Goal: Task Accomplishment & Management: Complete application form

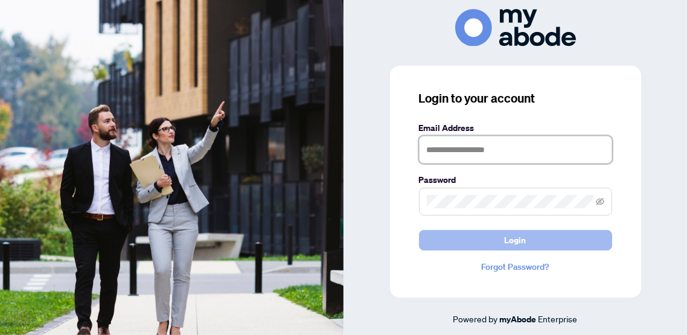
type input "**********"
click at [487, 243] on button "Login" at bounding box center [515, 240] width 193 height 21
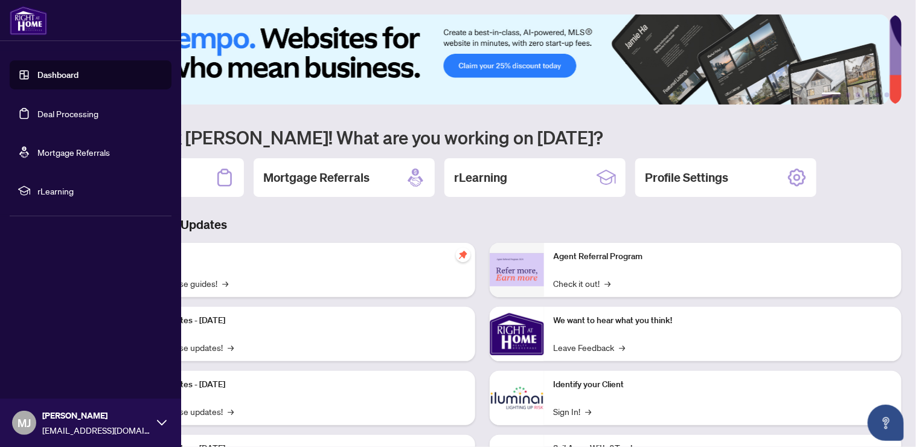
click at [54, 114] on link "Deal Processing" at bounding box center [67, 113] width 61 height 11
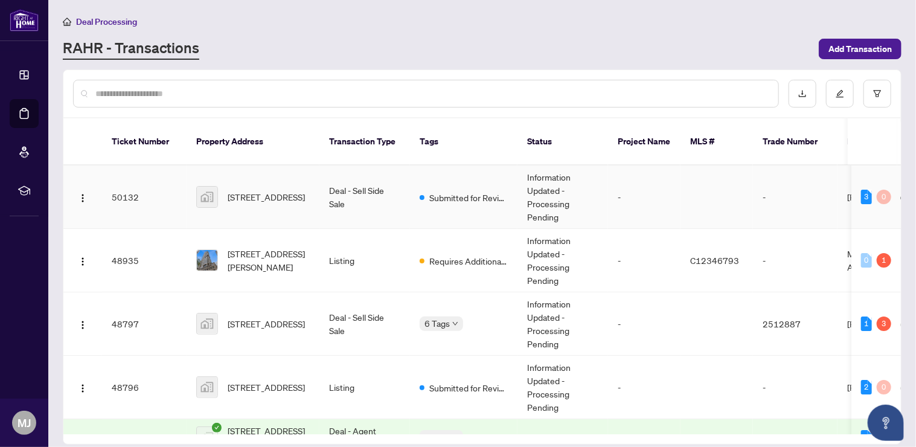
click at [249, 190] on span "[STREET_ADDRESS]" at bounding box center [266, 196] width 77 height 13
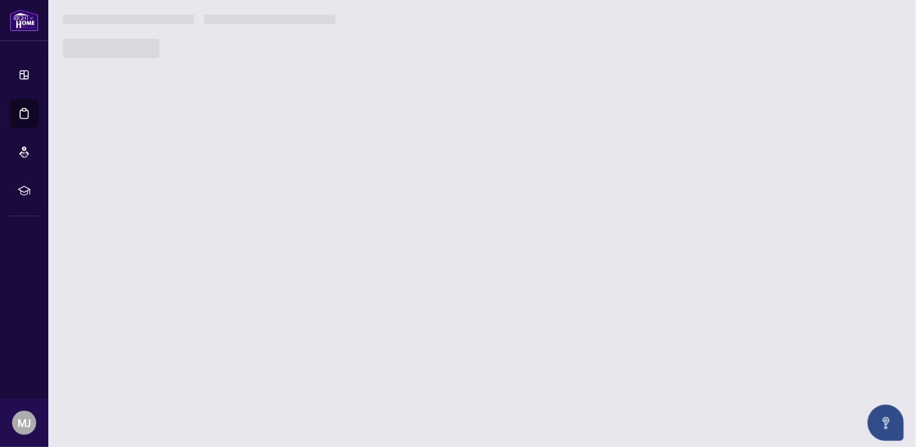
click at [249, 179] on main "Deal Processing [PERSON_NAME] - Transactions Add Transaction Ticket Number Prop…" at bounding box center [482, 223] width 868 height 447
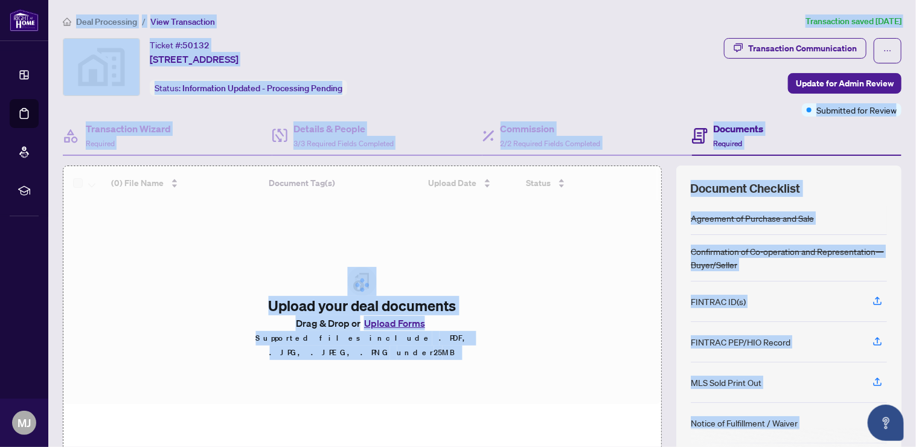
click at [541, 70] on div "Ticket #: 50132 [STREET_ADDRESS] Status: Information Updated - Processing Pendi…" at bounding box center [391, 67] width 656 height 58
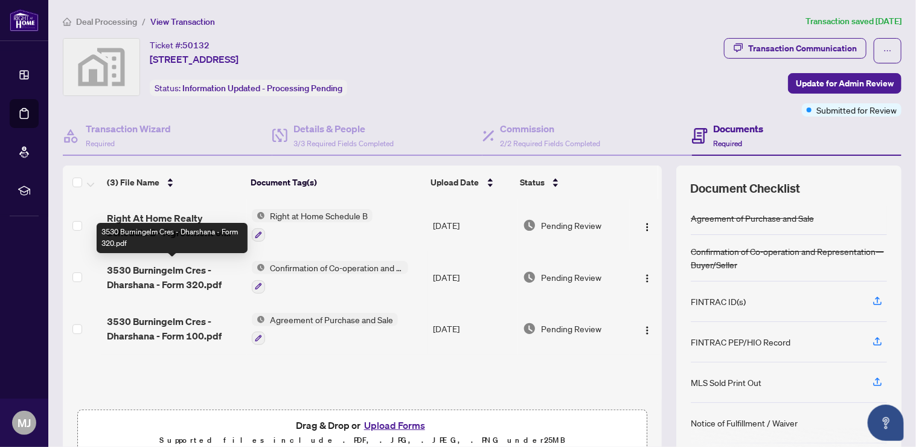
click at [159, 271] on span "3530 Burningelm Cres - Dharshana - Form 320.pdf" at bounding box center [174, 277] width 135 height 29
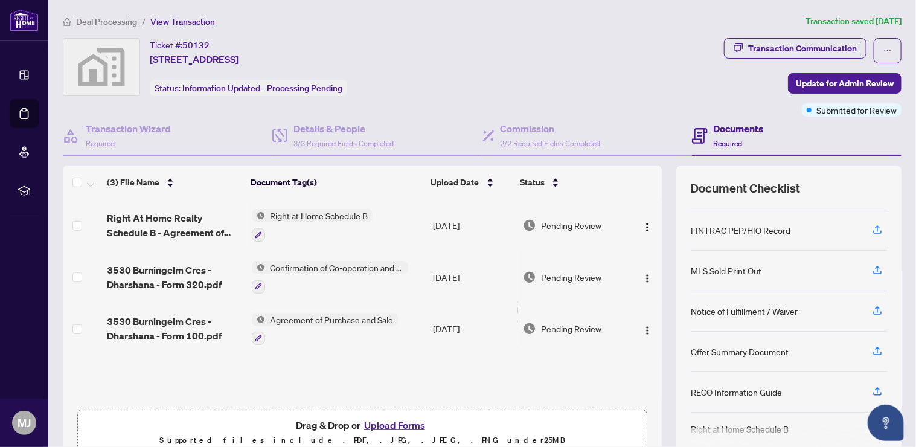
scroll to position [57, 0]
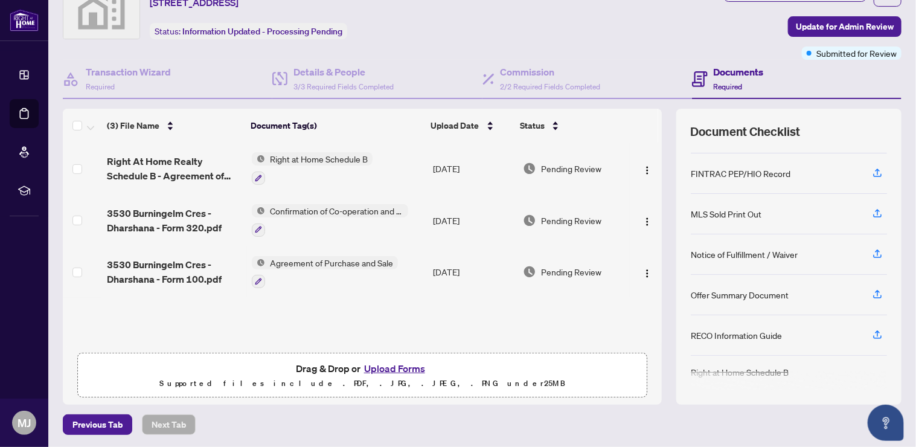
click at [381, 363] on button "Upload Forms" at bounding box center [394, 368] width 68 height 16
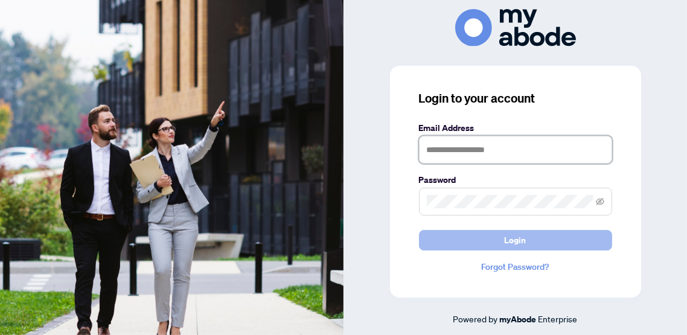
type input "**********"
click at [481, 241] on button "Login" at bounding box center [515, 240] width 193 height 21
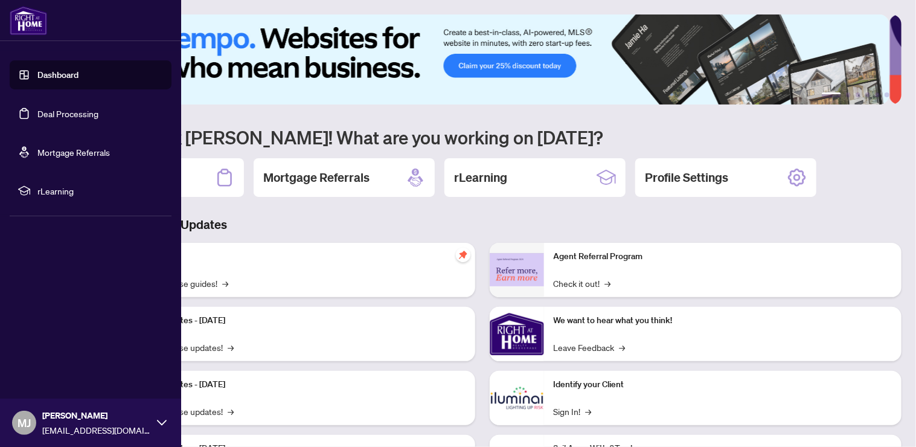
click at [49, 109] on link "Deal Processing" at bounding box center [67, 113] width 61 height 11
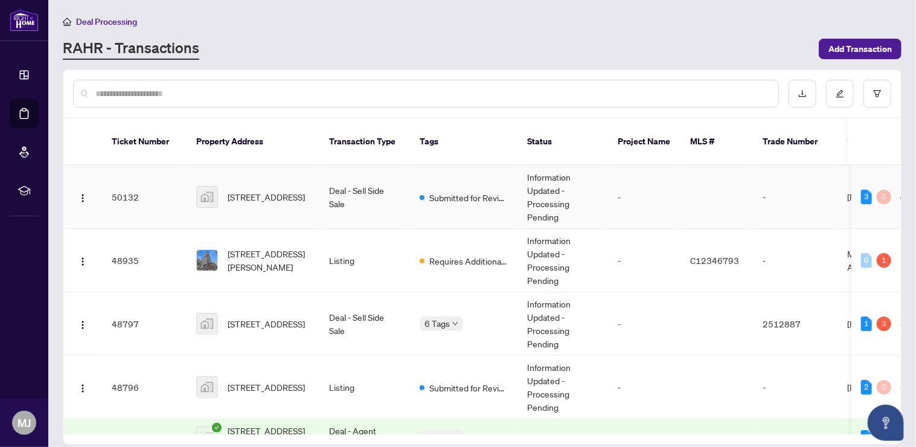
click at [519, 180] on td "Information Updated - Processing Pending" at bounding box center [562, 196] width 91 height 63
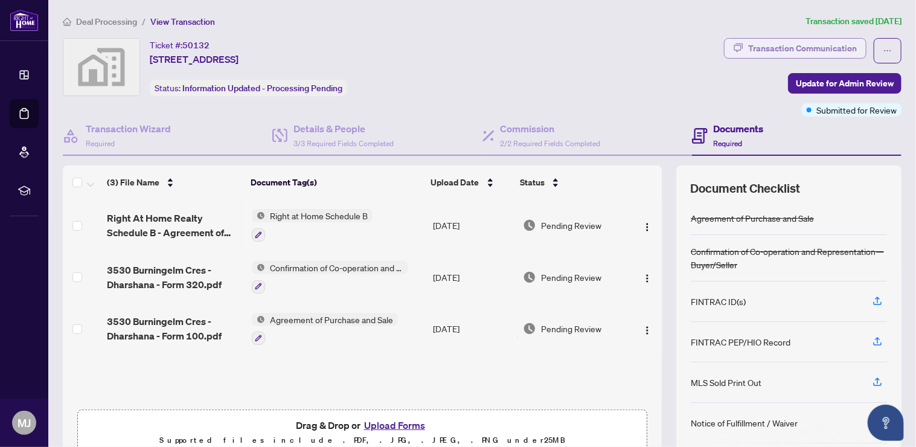
click at [801, 47] on div "Transaction Communication" at bounding box center [802, 48] width 109 height 19
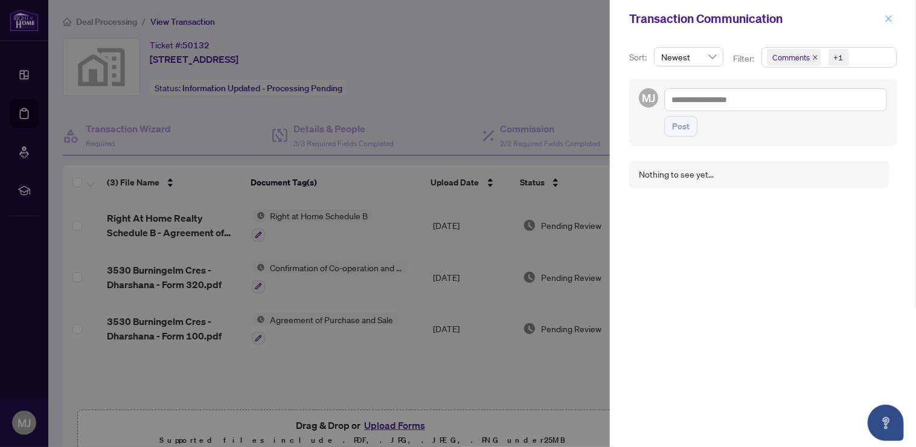
click at [887, 21] on icon "close" at bounding box center [889, 18] width 7 height 7
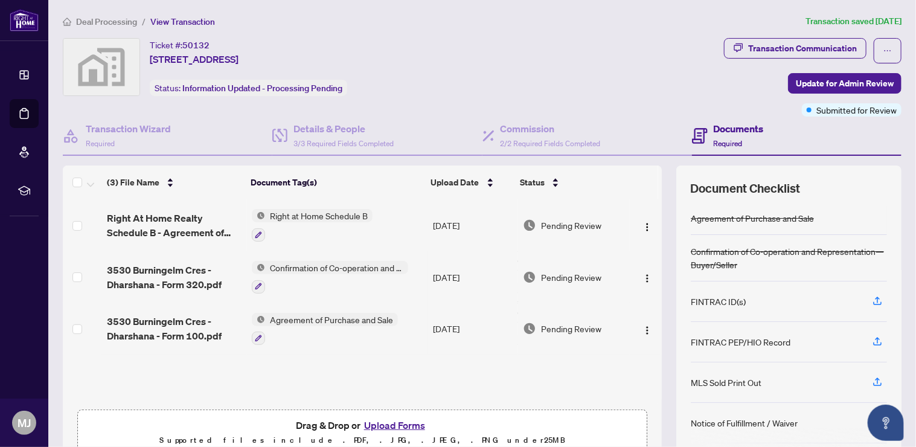
click at [380, 423] on button "Upload Forms" at bounding box center [394, 425] width 68 height 16
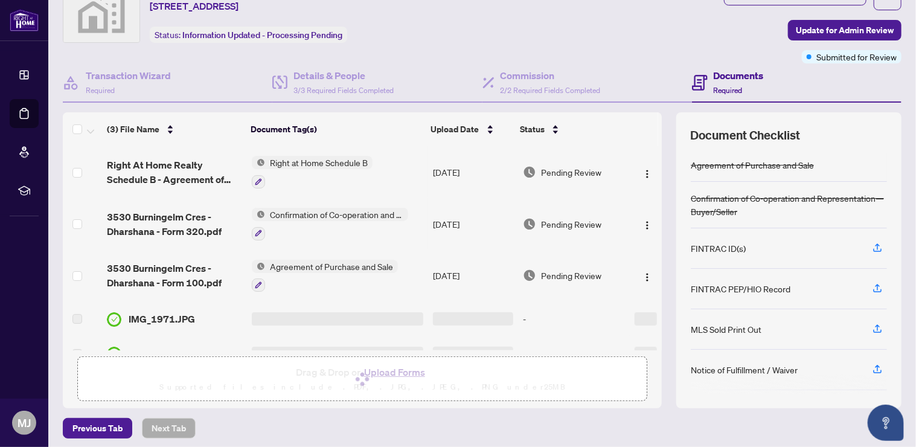
scroll to position [57, 0]
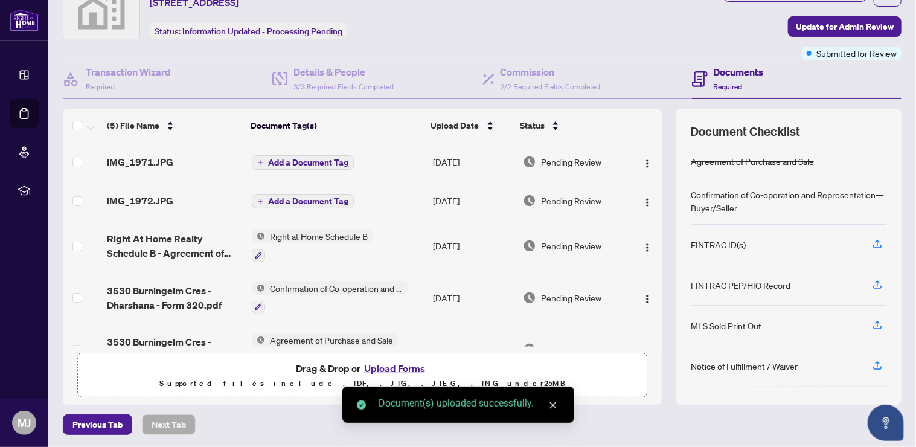
click at [553, 409] on icon "close" at bounding box center [553, 405] width 8 height 8
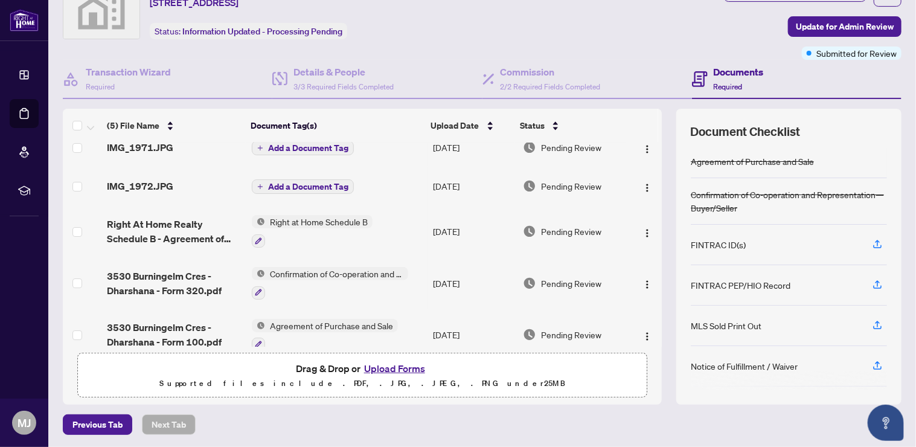
scroll to position [0, 0]
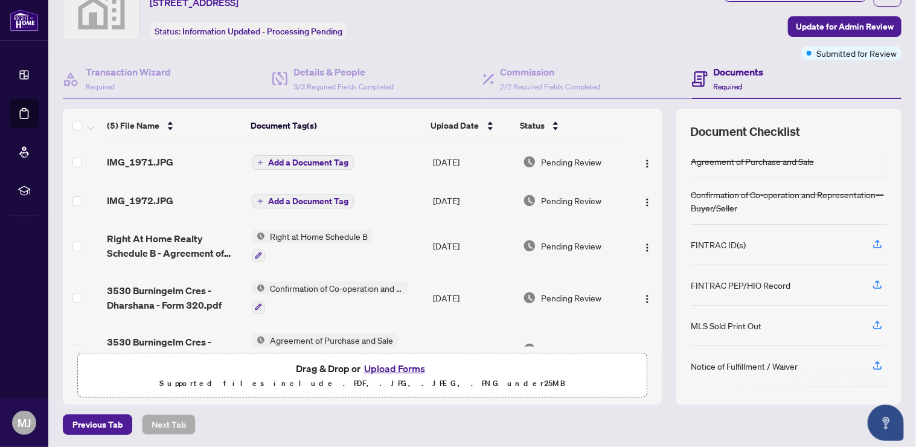
click at [324, 159] on span "Add a Document Tag" at bounding box center [308, 162] width 80 height 8
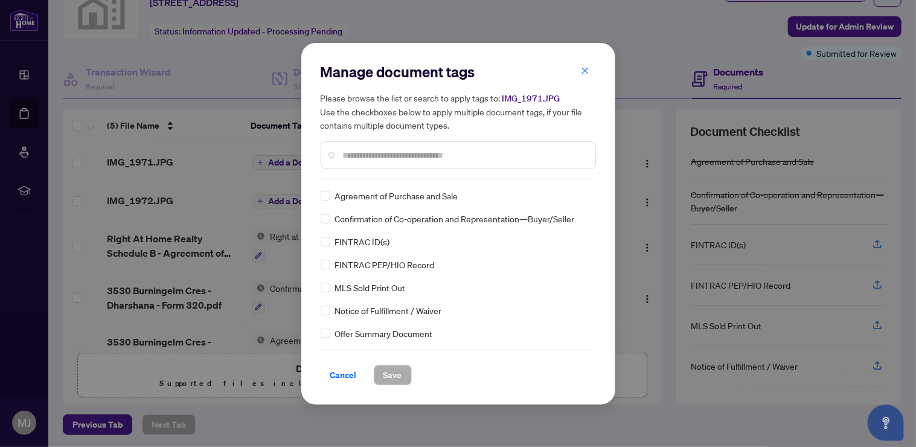
click at [356, 156] on input "text" at bounding box center [464, 155] width 243 height 13
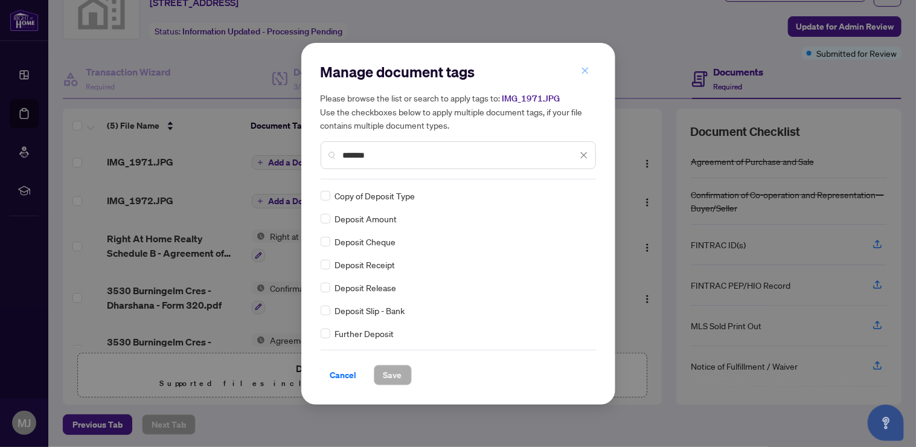
type input "*******"
click at [584, 68] on icon "close" at bounding box center [585, 70] width 8 height 8
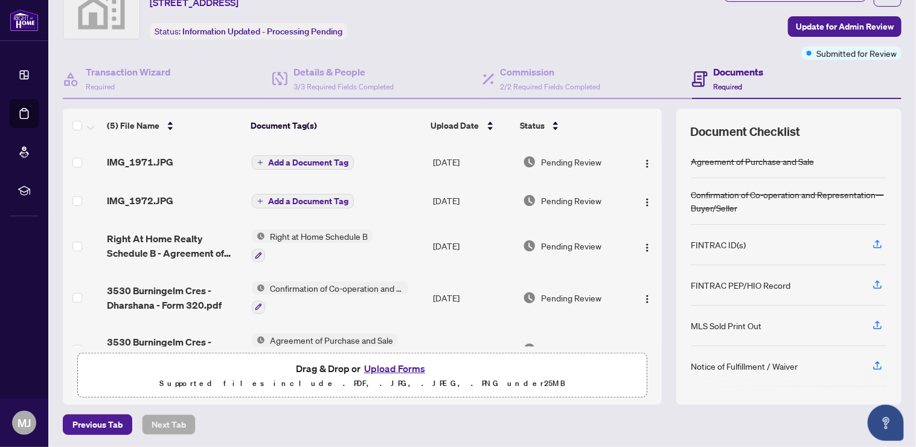
click at [159, 158] on span "IMG_1971.JPG" at bounding box center [140, 162] width 66 height 14
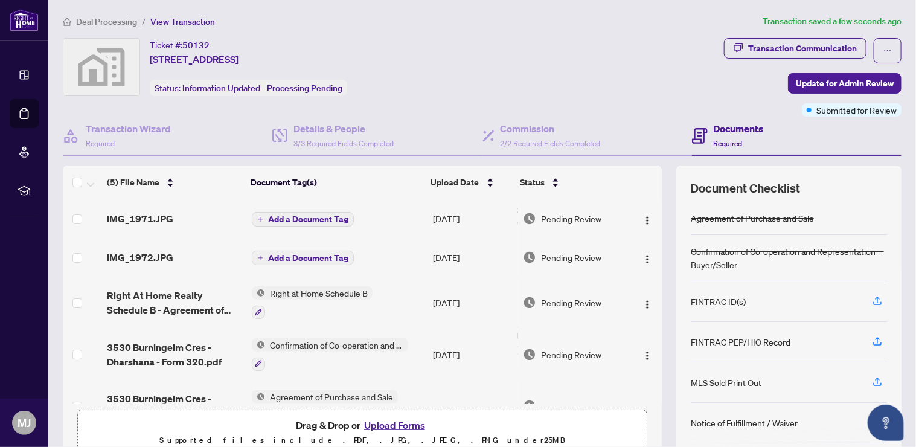
click at [296, 217] on span "Add a Document Tag" at bounding box center [308, 219] width 80 height 8
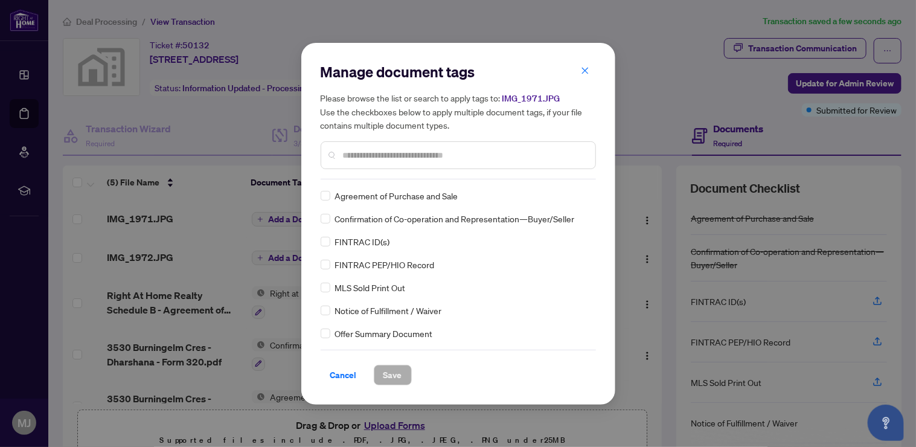
click at [474, 172] on div "Manage document tags Please browse the list or search to apply tags to: IMG_197…" at bounding box center [458, 120] width 275 height 117
click at [480, 152] on input "text" at bounding box center [464, 155] width 243 height 13
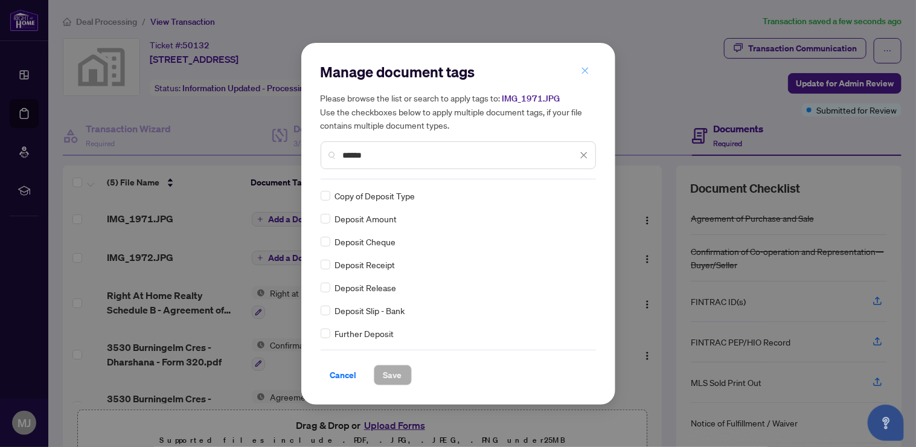
type input "******"
click at [587, 69] on icon "close" at bounding box center [585, 70] width 8 height 8
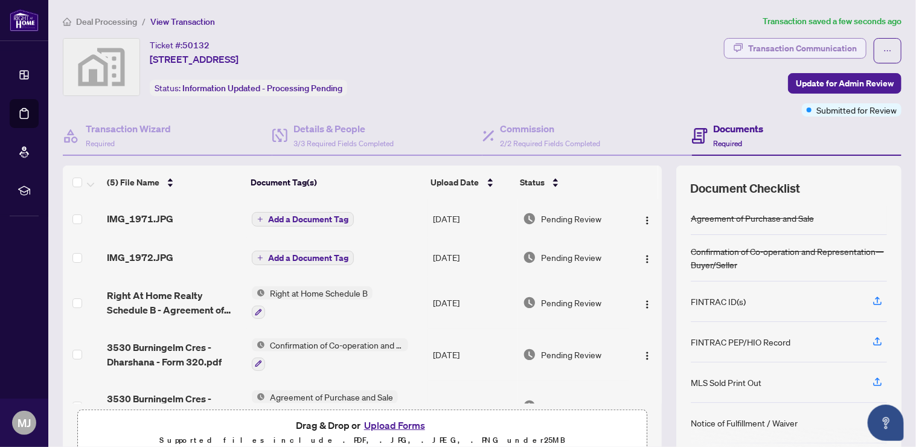
click at [789, 46] on div "Transaction Communication" at bounding box center [802, 48] width 109 height 19
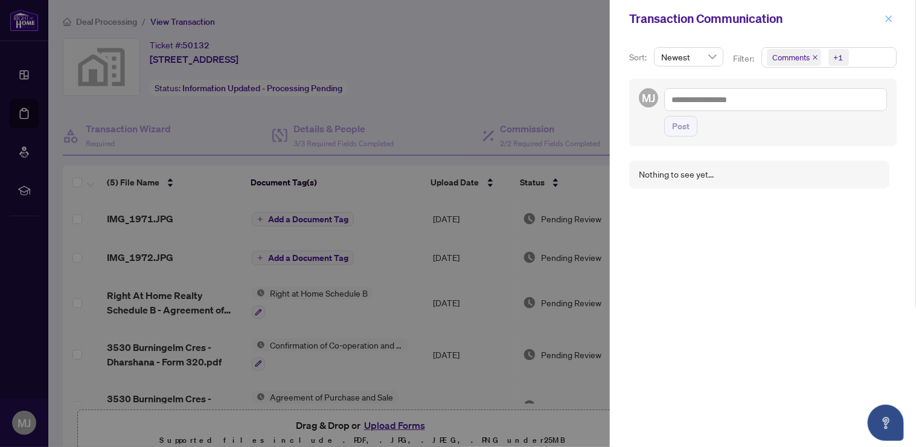
click at [895, 16] on button "button" at bounding box center [889, 18] width 16 height 14
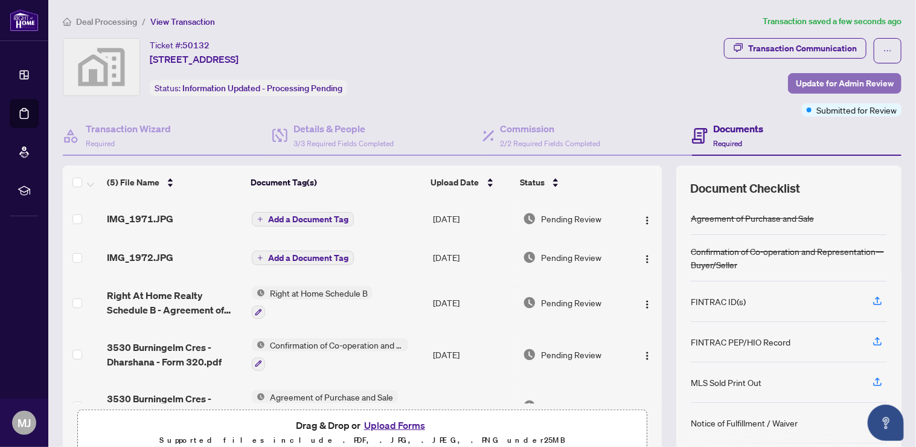
click at [831, 85] on span "Update for Admin Review" at bounding box center [845, 83] width 98 height 19
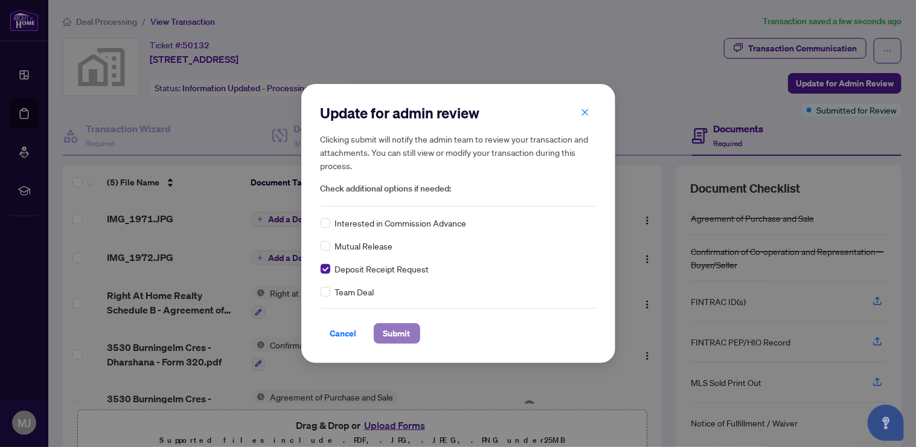
click at [405, 335] on span "Submit" at bounding box center [396, 333] width 27 height 19
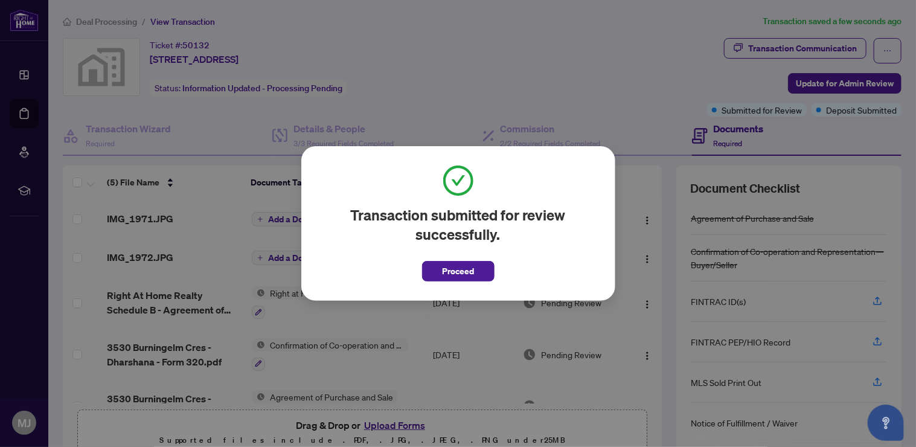
click at [464, 284] on div "Transaction submitted for review successfully. Proceed Cancel OK" at bounding box center [458, 223] width 314 height 155
click at [459, 264] on span "Proceed" at bounding box center [458, 270] width 32 height 19
